Goal: Task Accomplishment & Management: Use online tool/utility

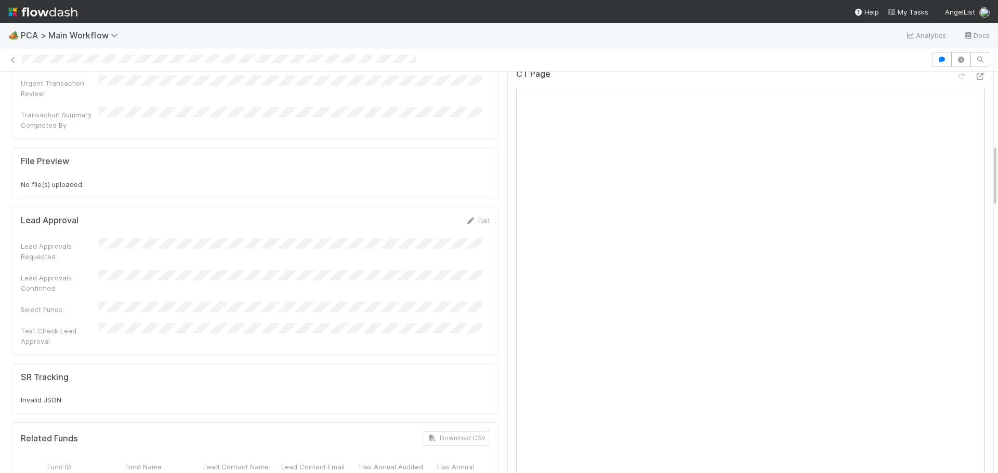
scroll to position [468, 0]
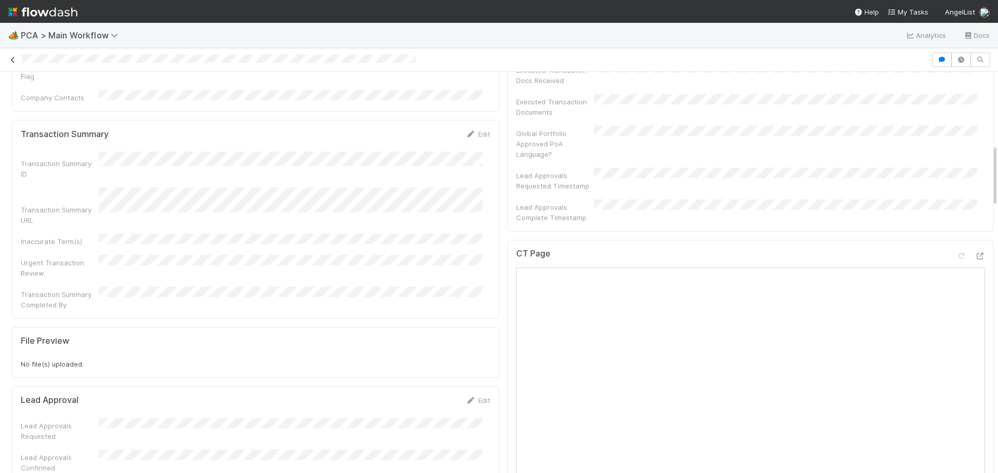
click at [11, 61] on icon at bounding box center [13, 60] width 10 height 7
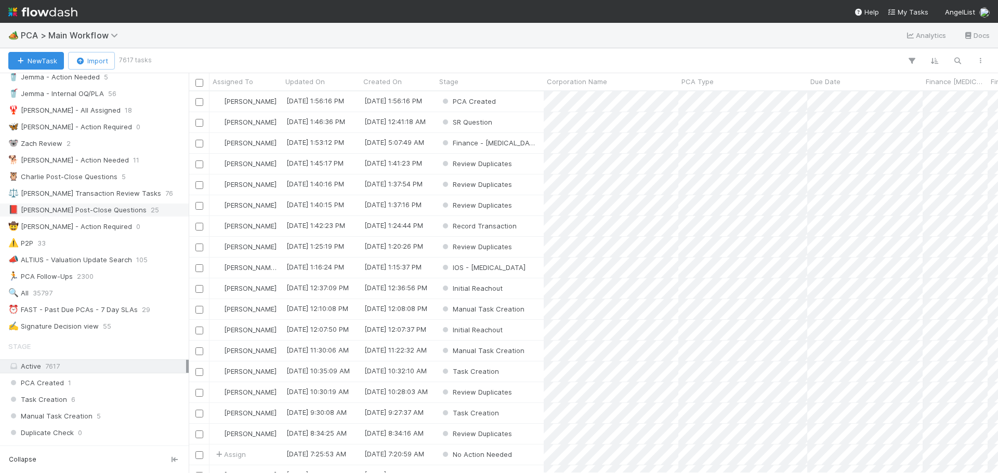
scroll to position [156, 0]
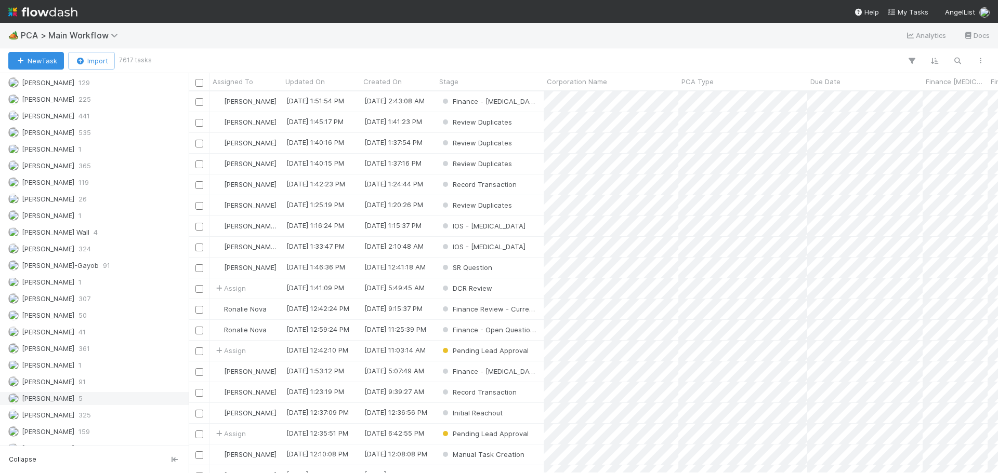
scroll to position [1513, 0]
click at [74, 203] on div "Marenz Trajano 307" at bounding box center [97, 203] width 178 height 13
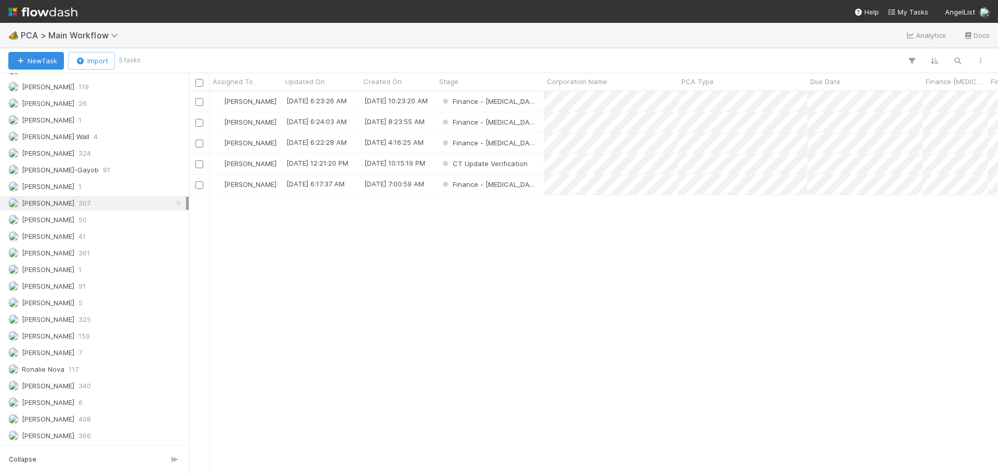
scroll to position [374, 801]
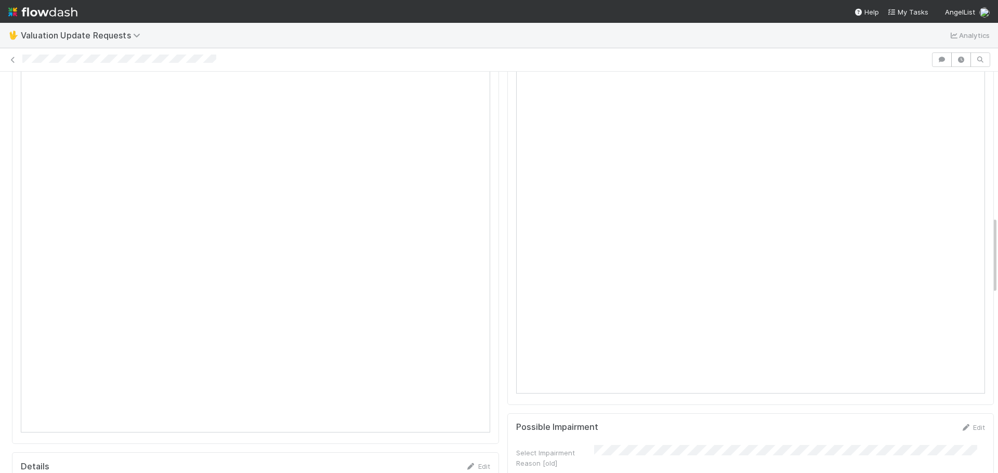
scroll to position [1039, 0]
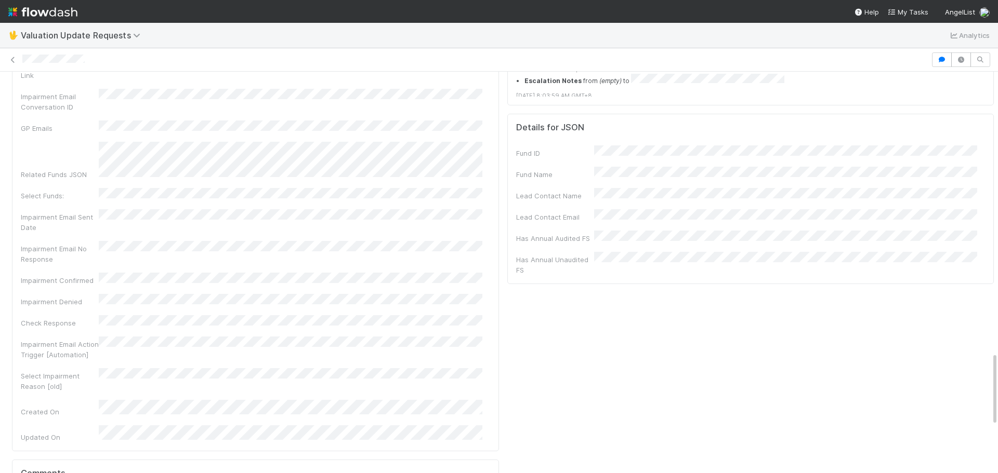
scroll to position [1534, 0]
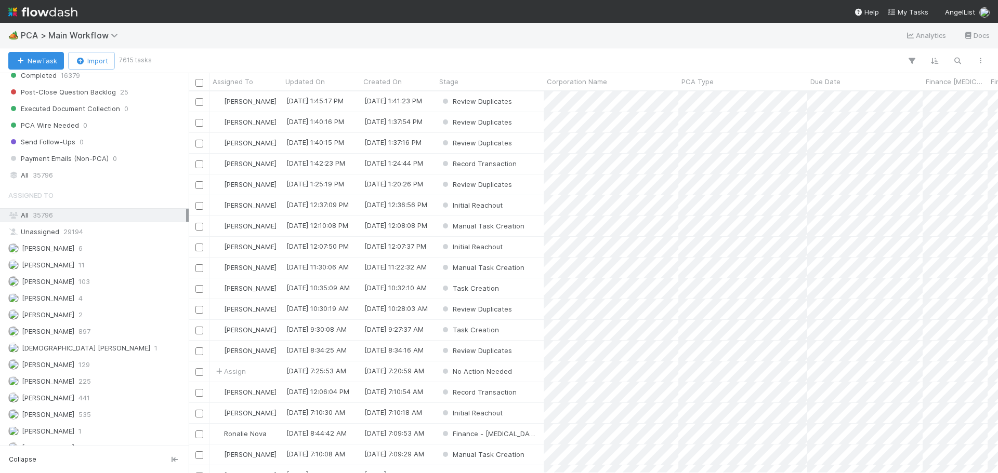
scroll to position [1143, 0]
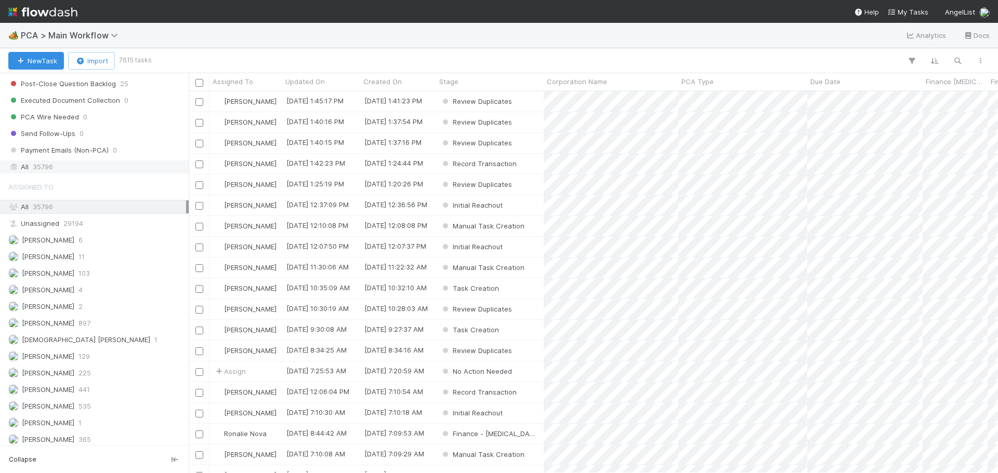
click at [70, 163] on div "All 35796" at bounding box center [97, 167] width 178 height 13
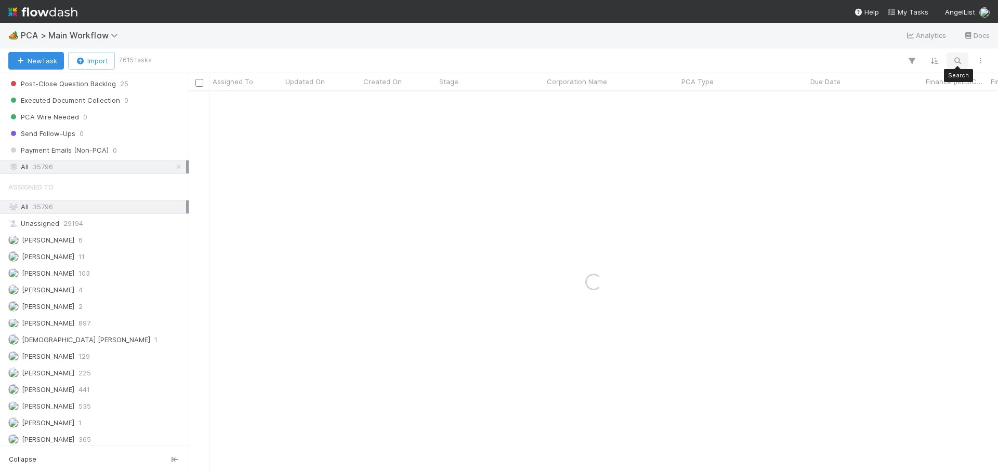
click at [959, 62] on icon "button" at bounding box center [957, 60] width 10 height 9
type input "Go Blue Zones"
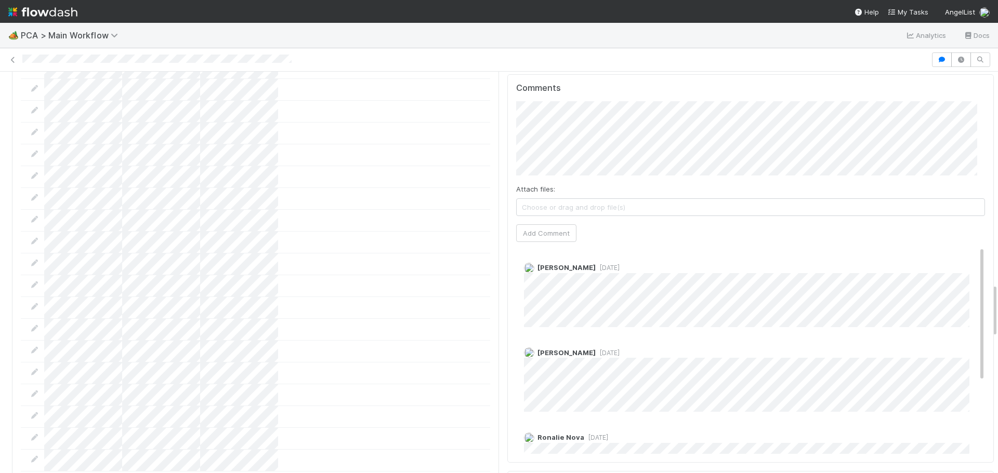
scroll to position [1611, 0]
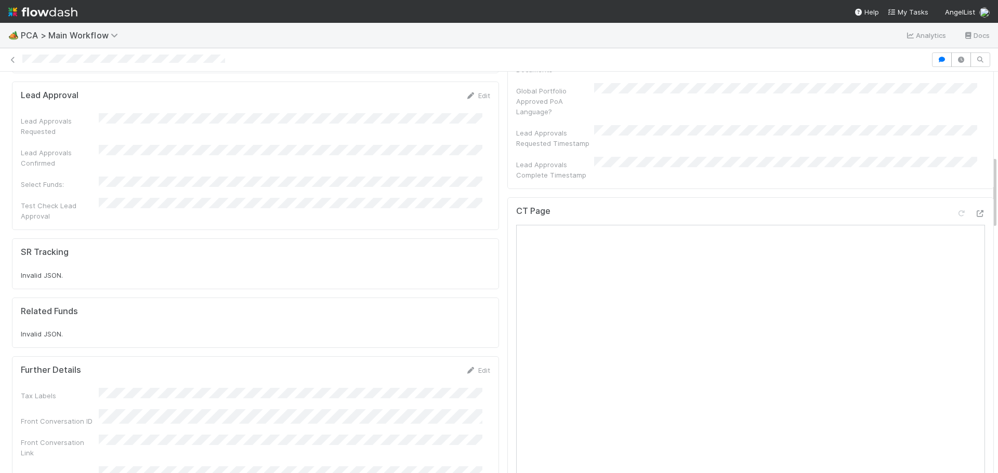
scroll to position [455, 0]
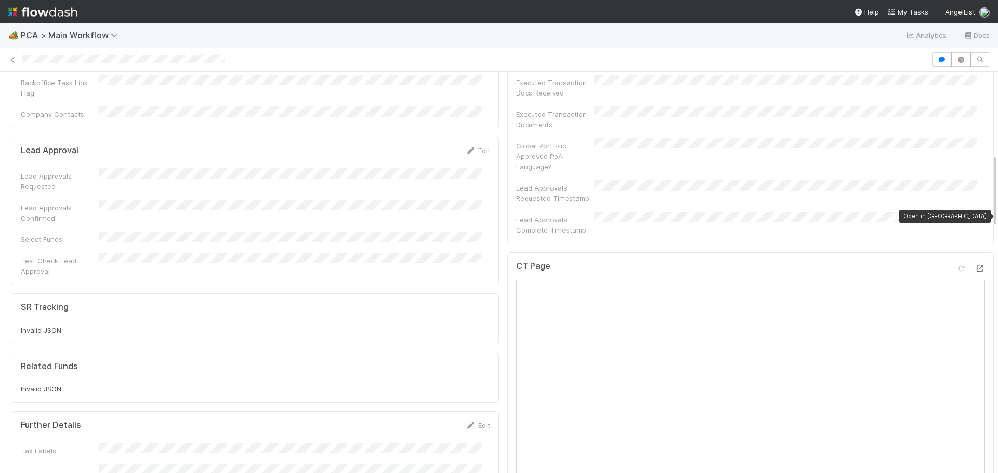
click at [974, 264] on div at bounding box center [979, 269] width 10 height 10
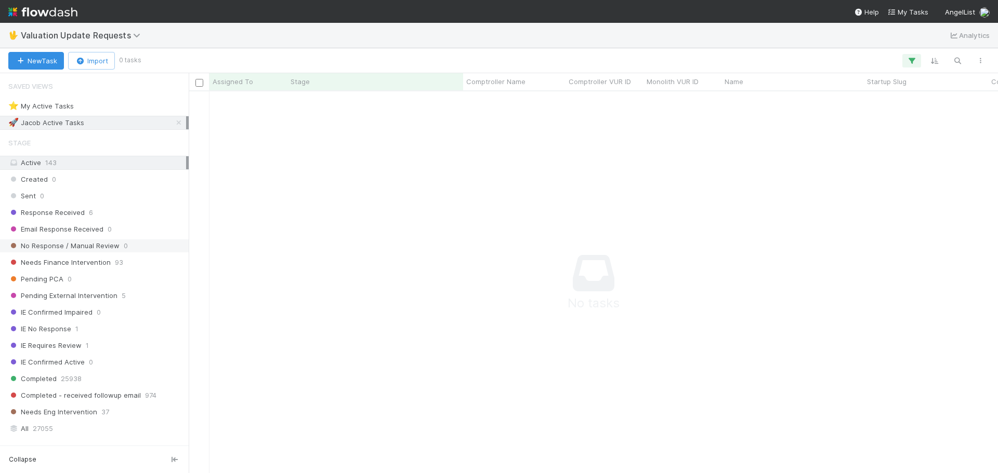
scroll to position [366, 801]
click at [174, 124] on icon at bounding box center [179, 123] width 10 height 7
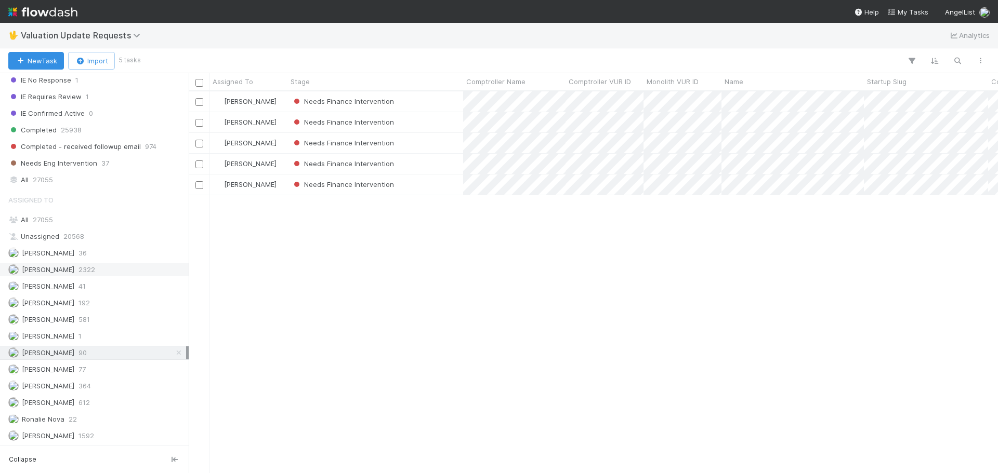
scroll to position [374, 801]
click at [60, 183] on div "All 27055" at bounding box center [97, 180] width 178 height 13
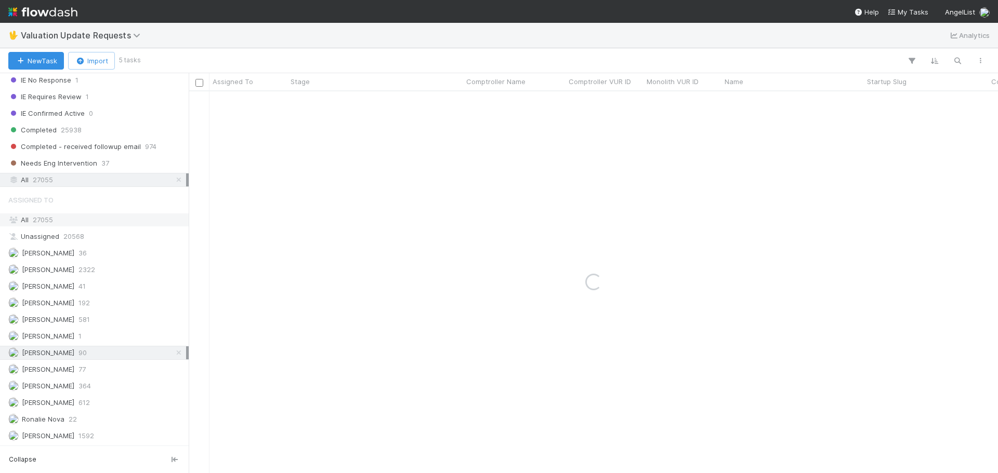
click at [64, 221] on div "All 27055" at bounding box center [97, 220] width 178 height 13
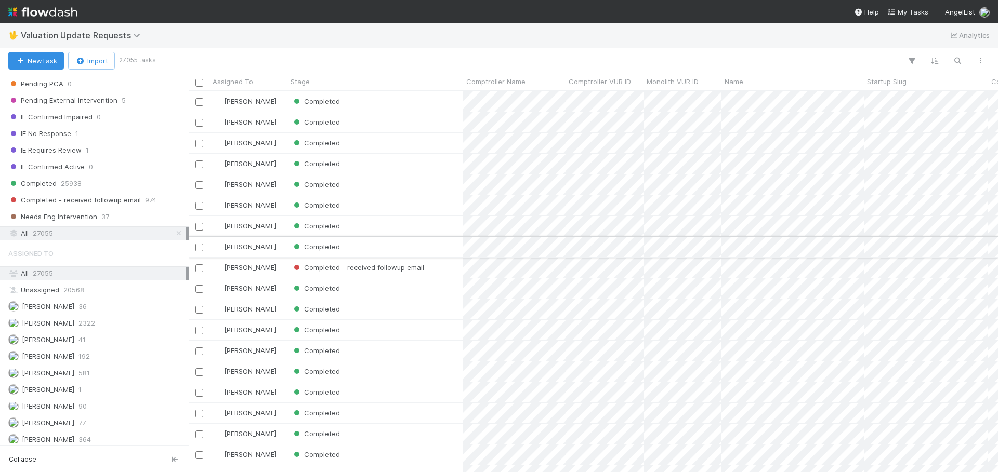
scroll to position [249, 0]
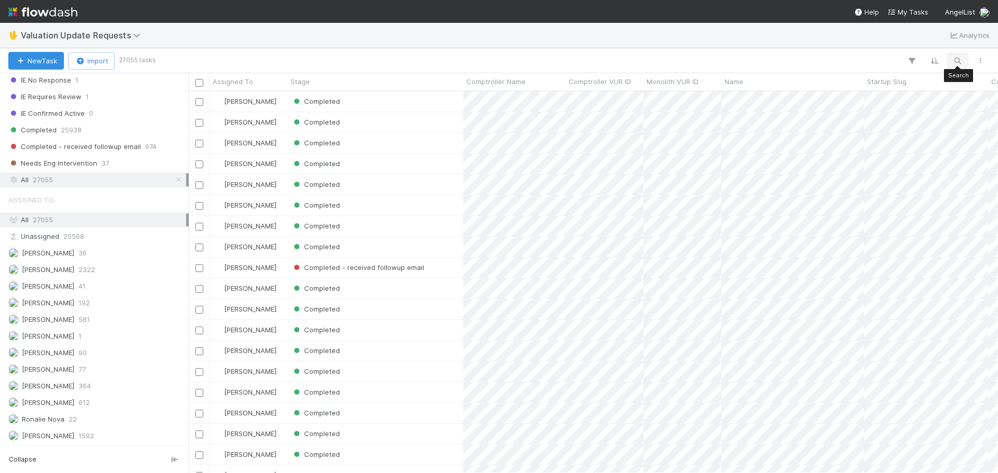
click at [961, 60] on icon "button" at bounding box center [957, 60] width 10 height 9
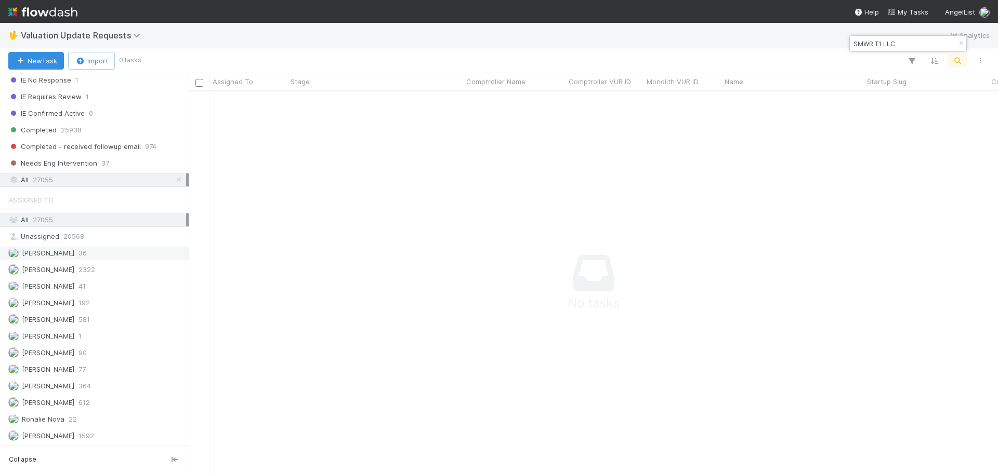
scroll to position [0, 0]
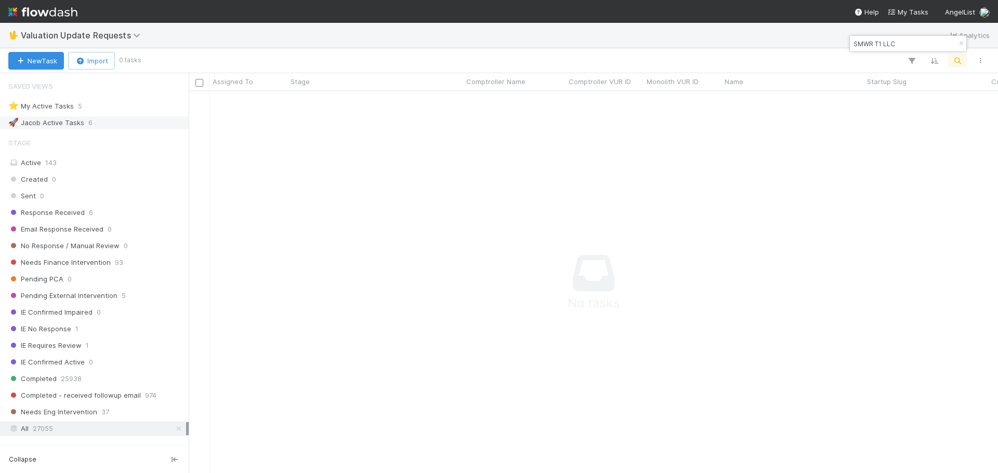
type input "SMWR T1 LLC"
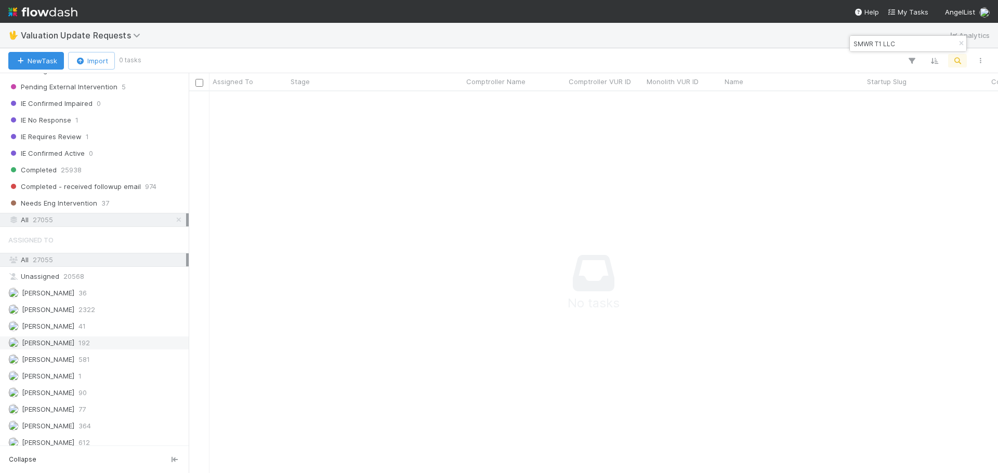
scroll to position [249, 0]
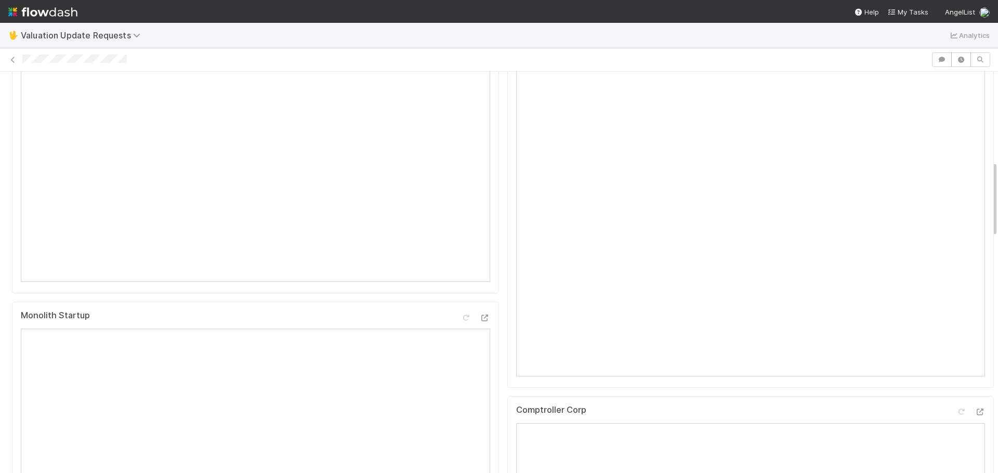
scroll to position [312, 0]
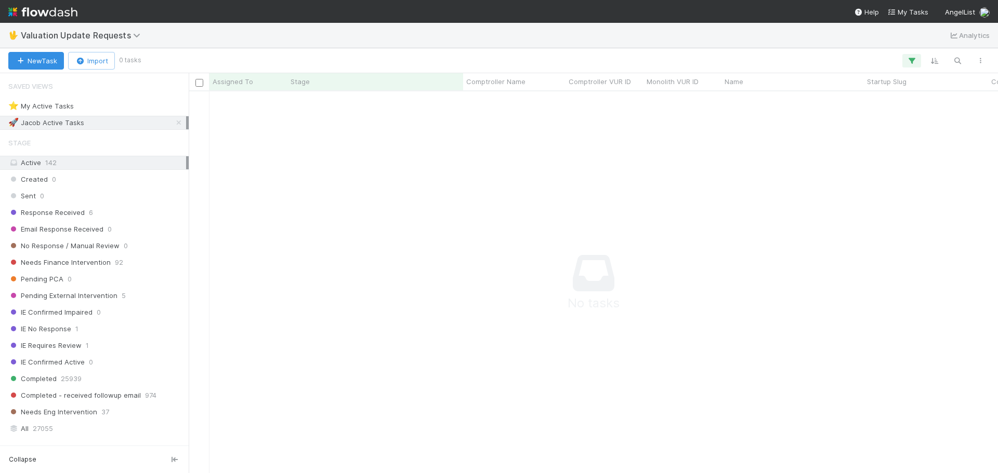
scroll to position [366, 801]
click at [174, 123] on icon at bounding box center [179, 123] width 10 height 7
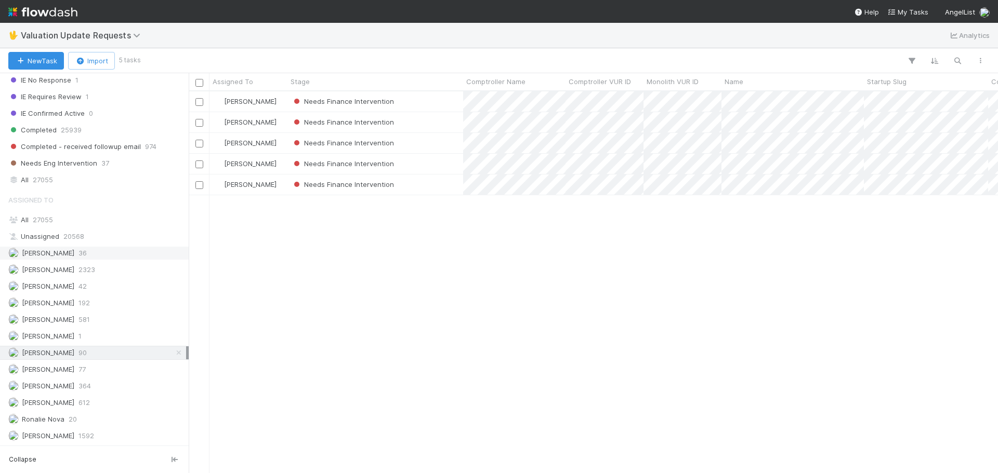
scroll to position [374, 801]
click at [74, 179] on div "All 27055" at bounding box center [97, 180] width 178 height 13
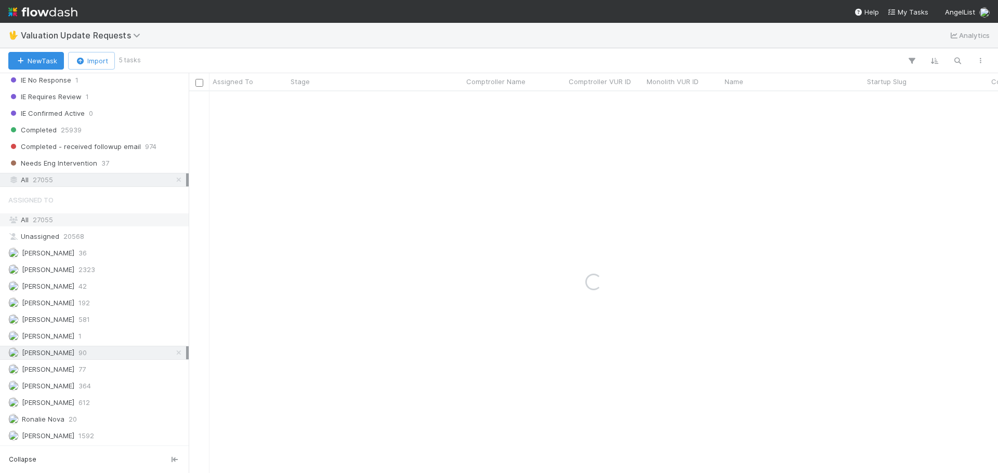
click at [70, 222] on div "All 27055" at bounding box center [97, 220] width 178 height 13
click at [959, 62] on icon "button" at bounding box center [957, 60] width 10 height 9
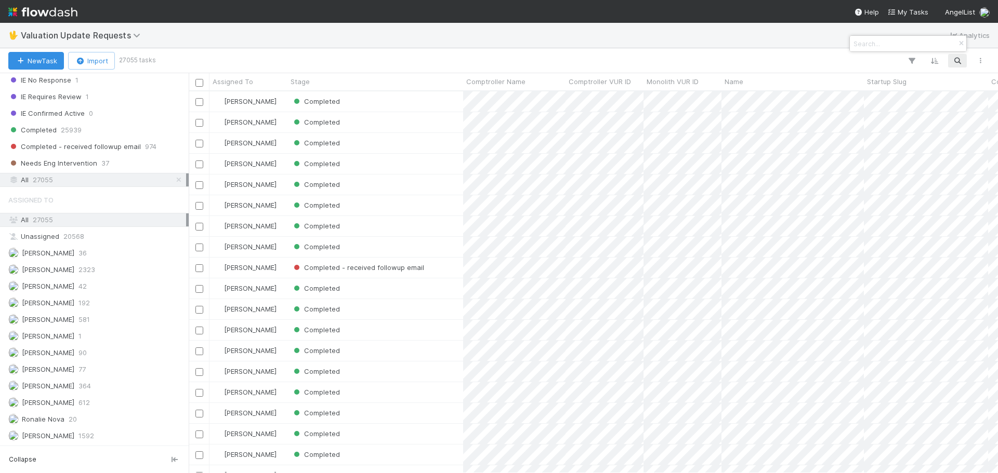
scroll to position [374, 801]
click at [173, 179] on div at bounding box center [499, 236] width 998 height 473
click at [174, 179] on icon at bounding box center [179, 180] width 10 height 7
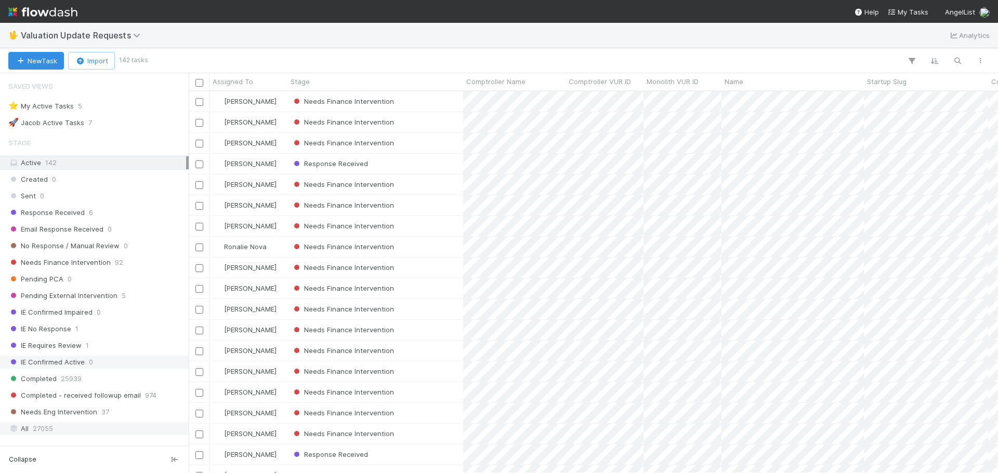
scroll to position [374, 801]
click at [95, 268] on span "Needs Finance Intervention" at bounding box center [59, 262] width 102 height 13
click at [956, 62] on icon "button" at bounding box center [957, 60] width 10 height 9
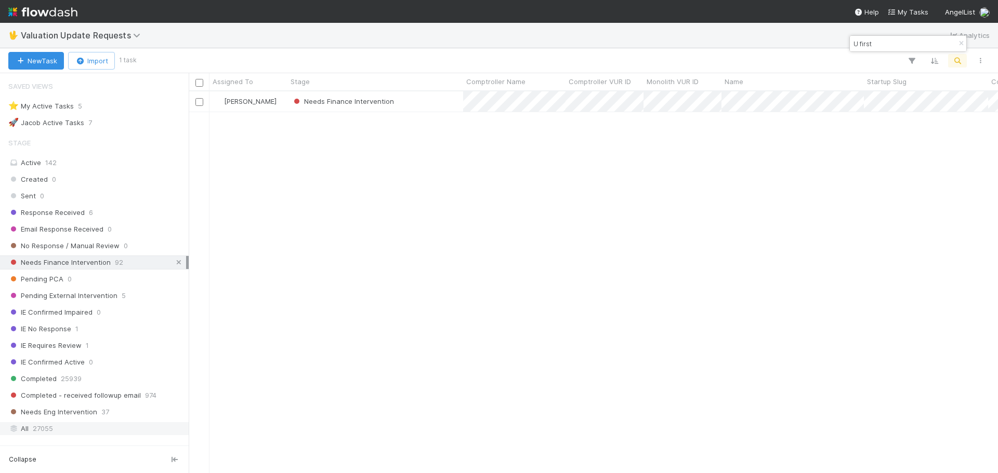
type input "U first"
click at [174, 264] on icon at bounding box center [179, 262] width 10 height 7
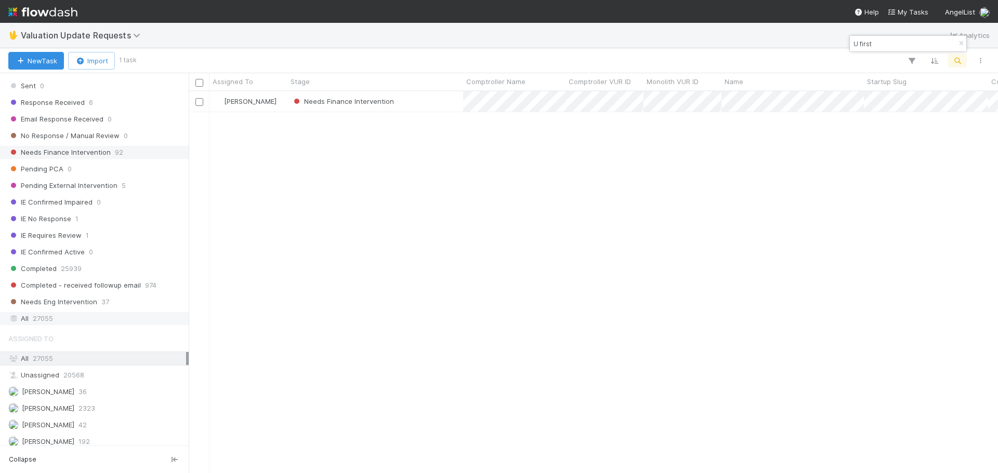
scroll to position [104, 0]
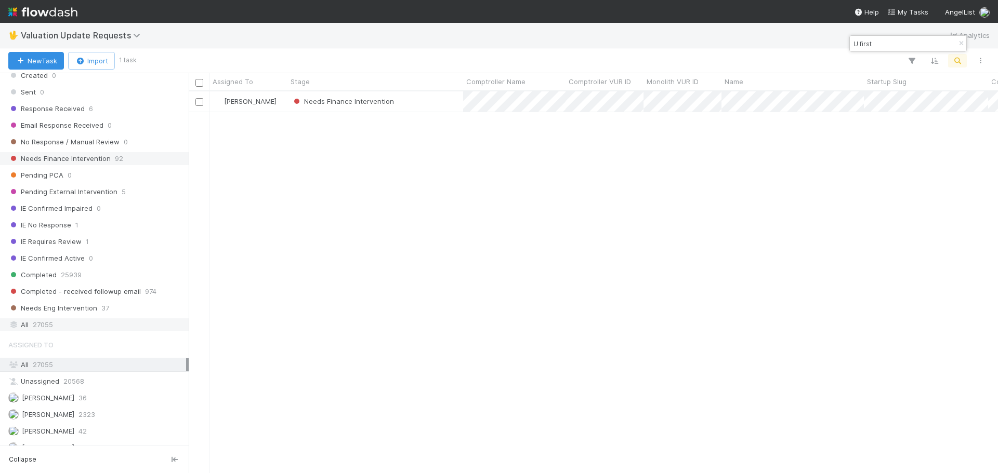
click at [131, 159] on div "Needs Finance Intervention 92" at bounding box center [97, 158] width 178 height 13
click at [957, 44] on icon "button" at bounding box center [961, 44] width 10 height 6
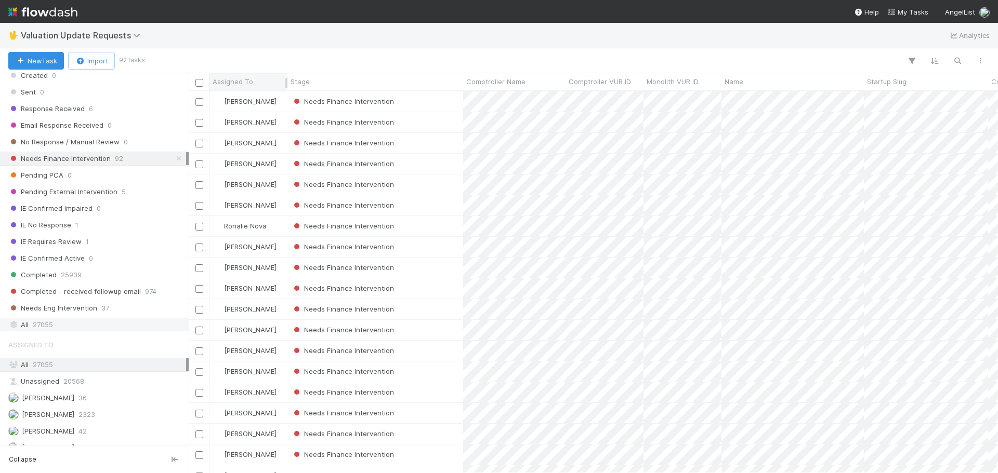
click at [240, 83] on span "Assigned To" at bounding box center [233, 81] width 41 height 10
click at [240, 96] on div "Sort A → Z" at bounding box center [272, 102] width 118 height 16
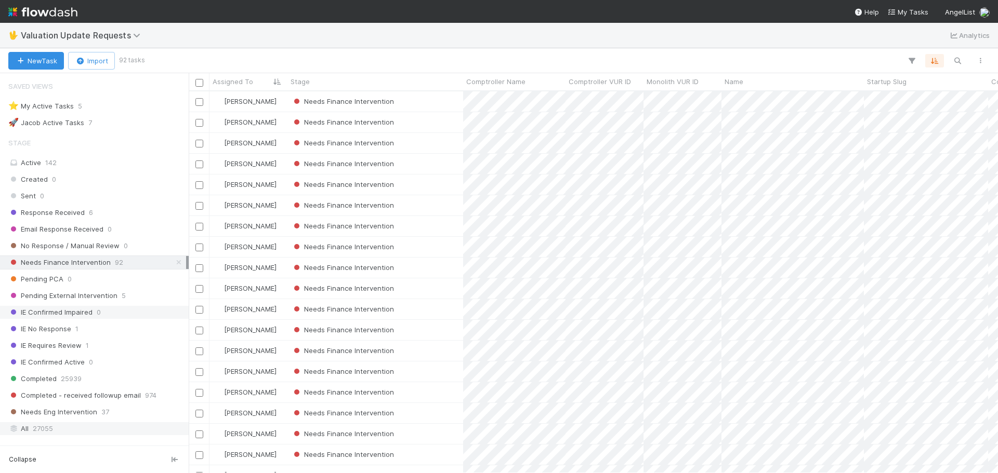
scroll to position [249, 0]
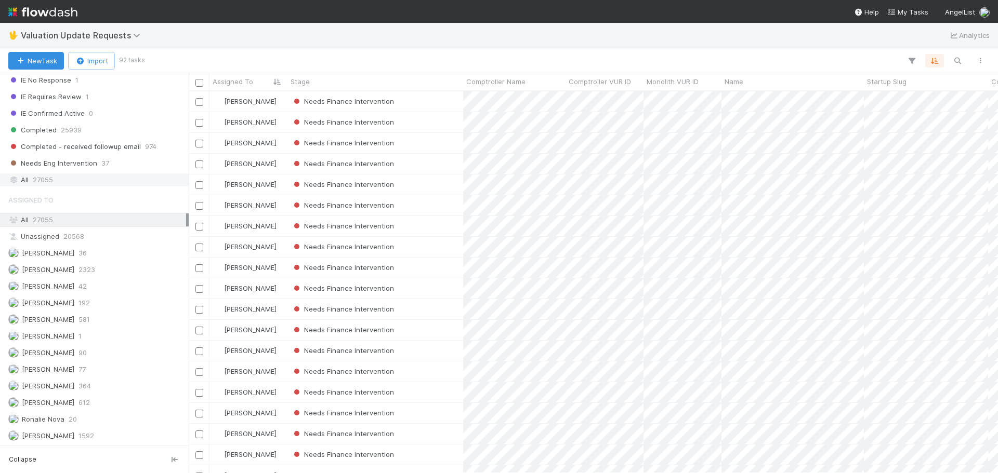
click at [67, 182] on div "All 27055" at bounding box center [97, 180] width 178 height 13
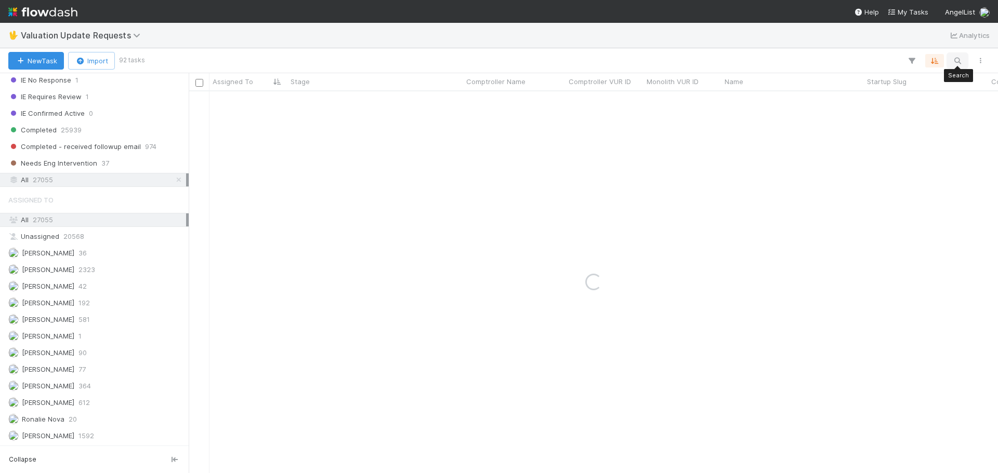
click at [959, 60] on icon "button" at bounding box center [957, 60] width 10 height 9
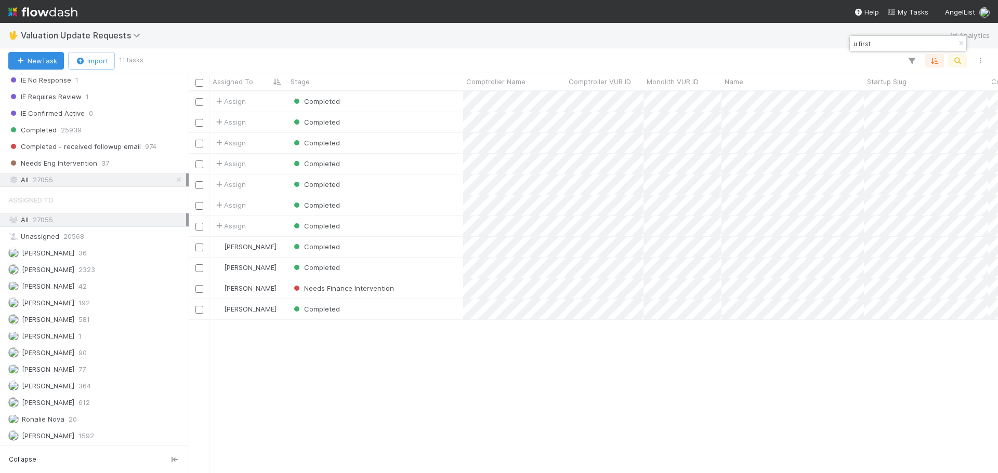
scroll to position [374, 801]
type input "u first"
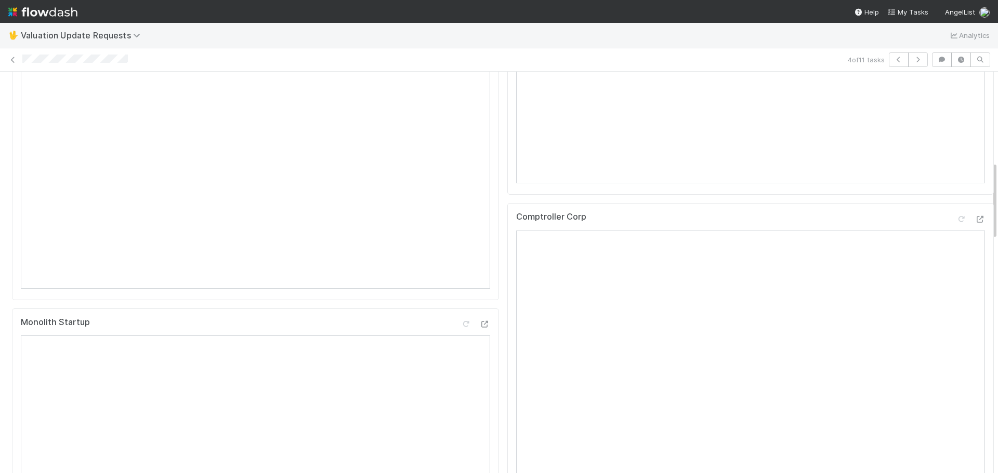
scroll to position [462, 0]
click at [974, 222] on icon at bounding box center [979, 219] width 10 height 7
click at [14, 61] on icon at bounding box center [13, 60] width 10 height 7
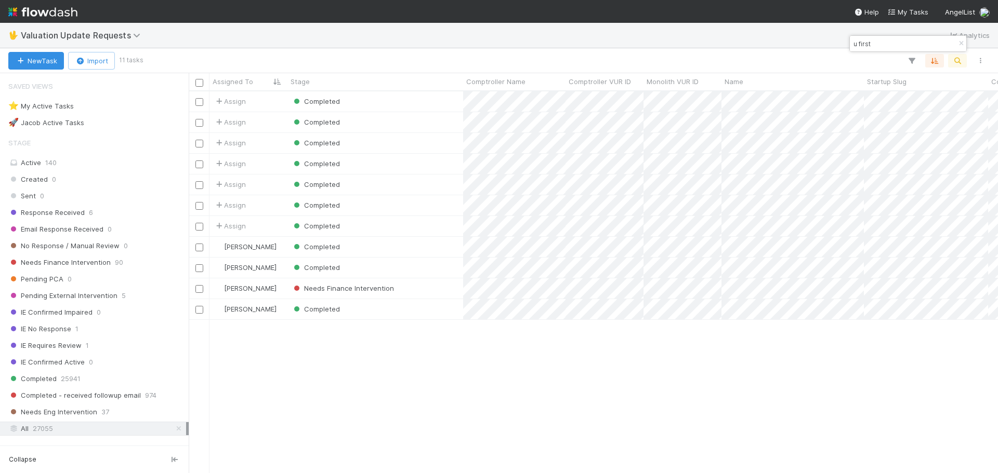
scroll to position [374, 801]
click at [437, 230] on div "Completed" at bounding box center [375, 226] width 176 height 20
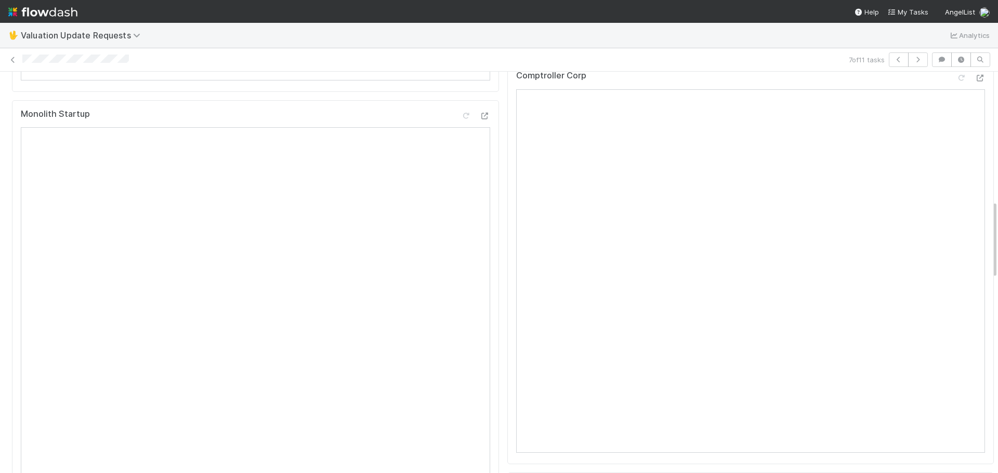
scroll to position [565, 0]
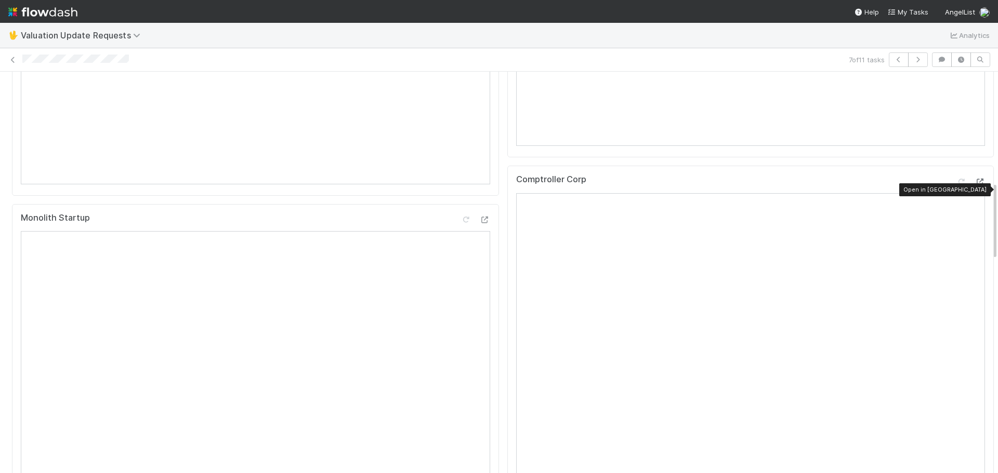
click at [974, 186] on icon at bounding box center [979, 182] width 10 height 7
click at [11, 60] on icon at bounding box center [13, 60] width 10 height 7
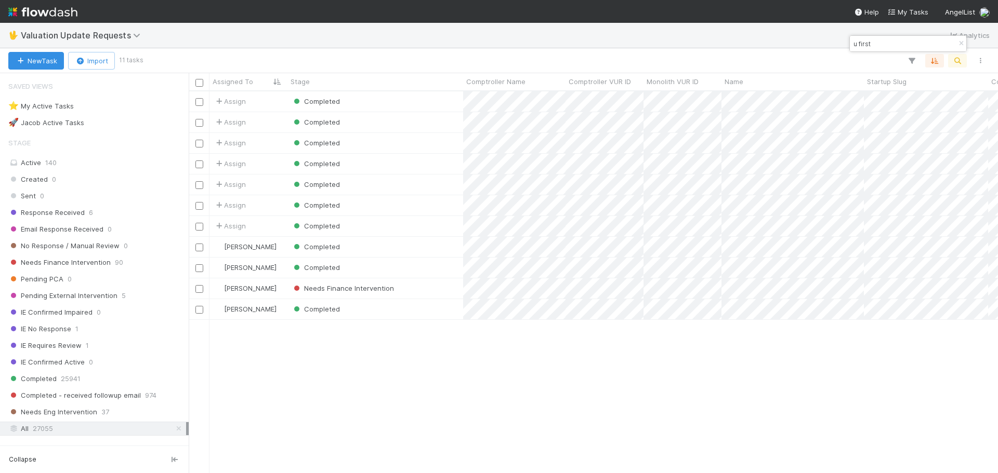
scroll to position [374, 801]
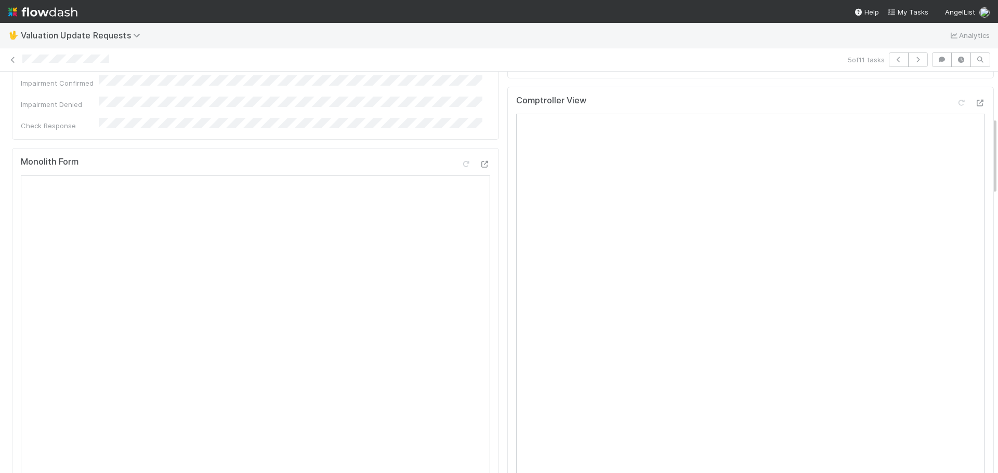
scroll to position [208, 0]
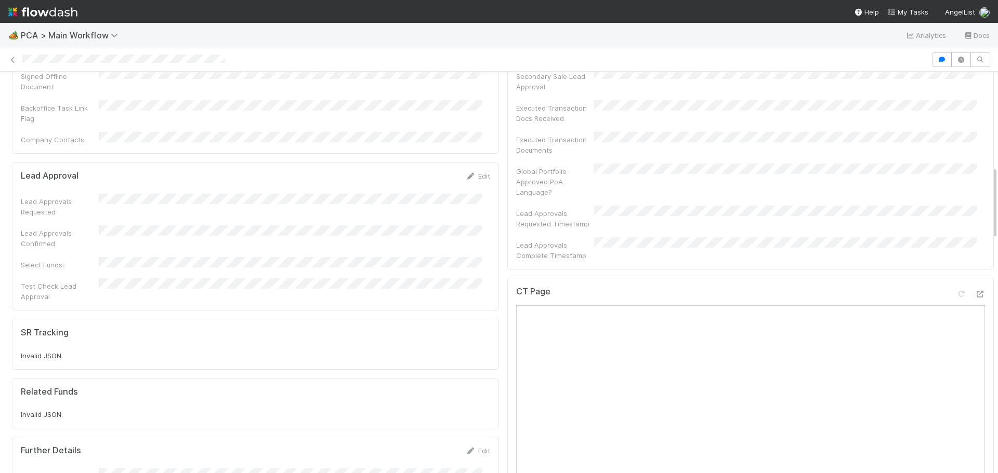
scroll to position [520, 0]
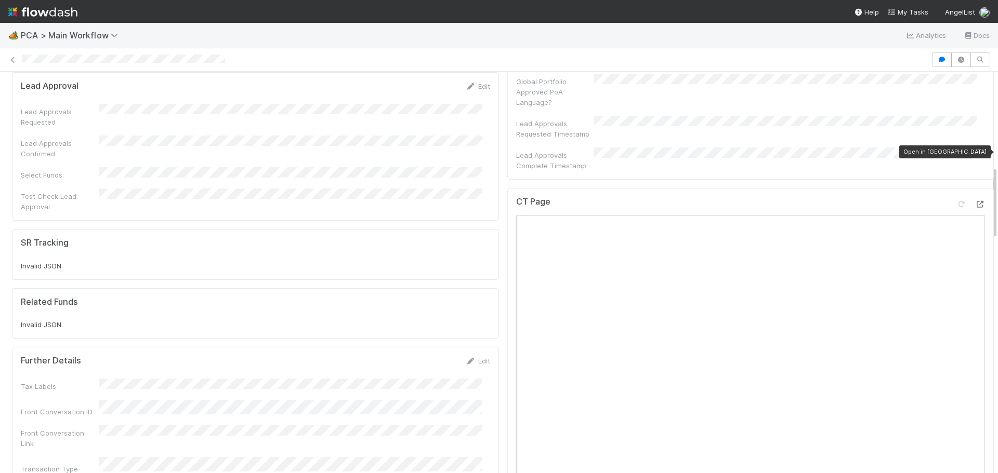
click at [974, 201] on icon at bounding box center [979, 204] width 10 height 7
